Goal: Task Accomplishment & Management: Use online tool/utility

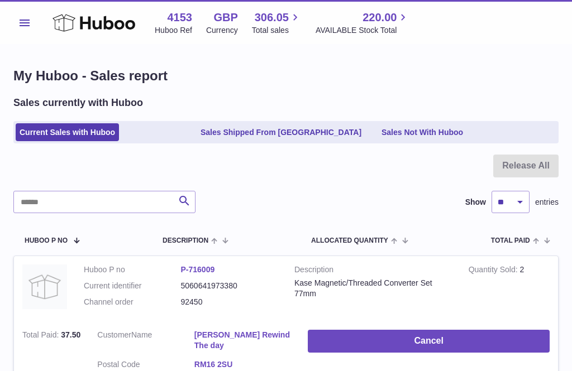
click at [71, 22] on icon at bounding box center [93, 23] width 83 height 22
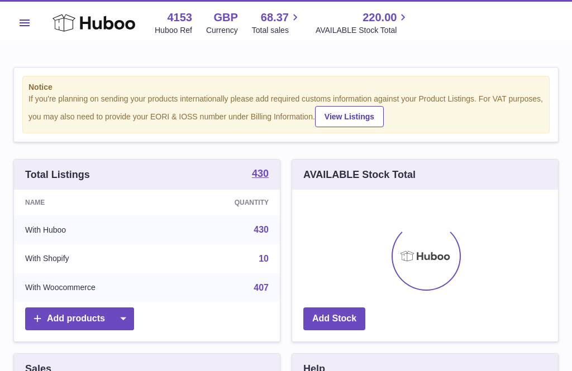
scroll to position [174, 266]
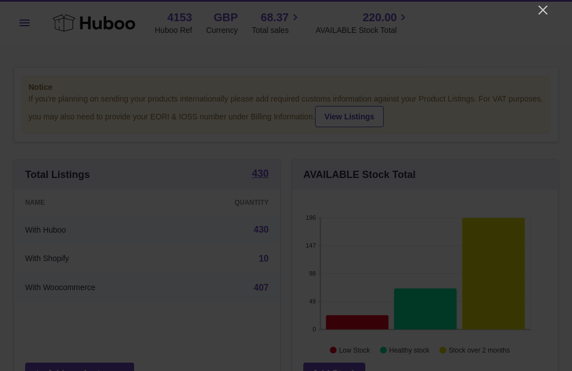
click at [545, 12] on icon "Close" at bounding box center [542, 10] width 9 height 9
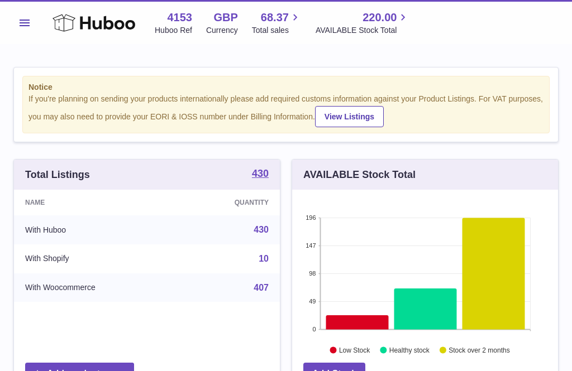
click at [23, 22] on span "Menu" at bounding box center [25, 23] width 10 height 7
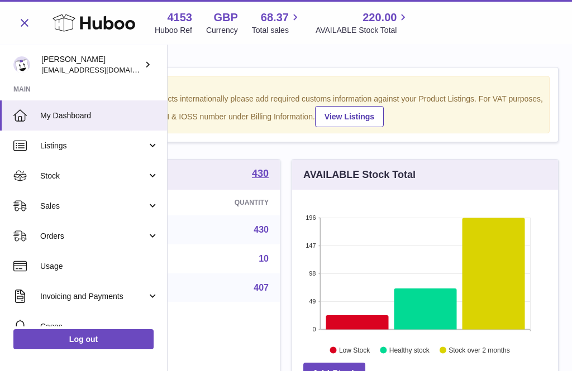
click at [68, 238] on span "Orders" at bounding box center [93, 236] width 107 height 11
click at [75, 293] on span "Add Manual Order" at bounding box center [99, 292] width 118 height 11
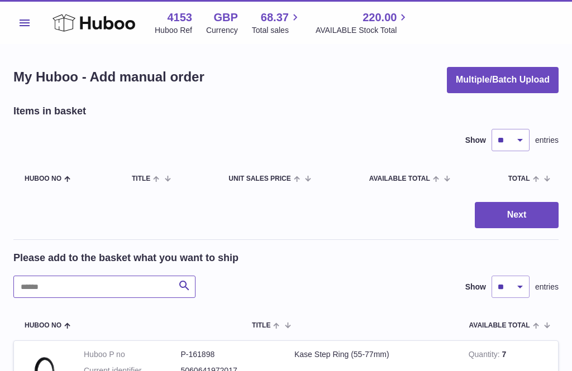
click at [52, 287] on input "text" at bounding box center [104, 287] width 182 height 22
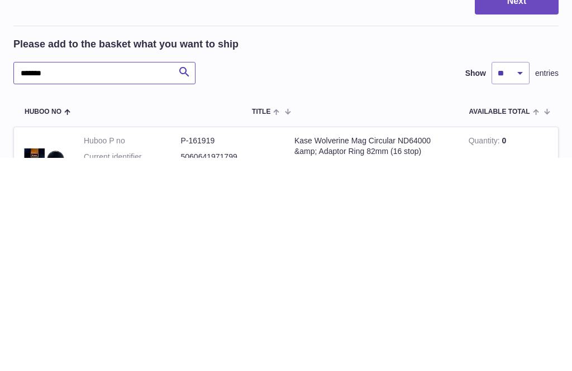
type input "*******"
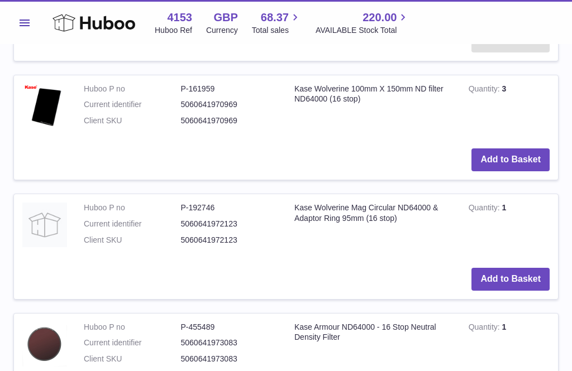
scroll to position [525, 0]
